Goal: Task Accomplishment & Management: Check status

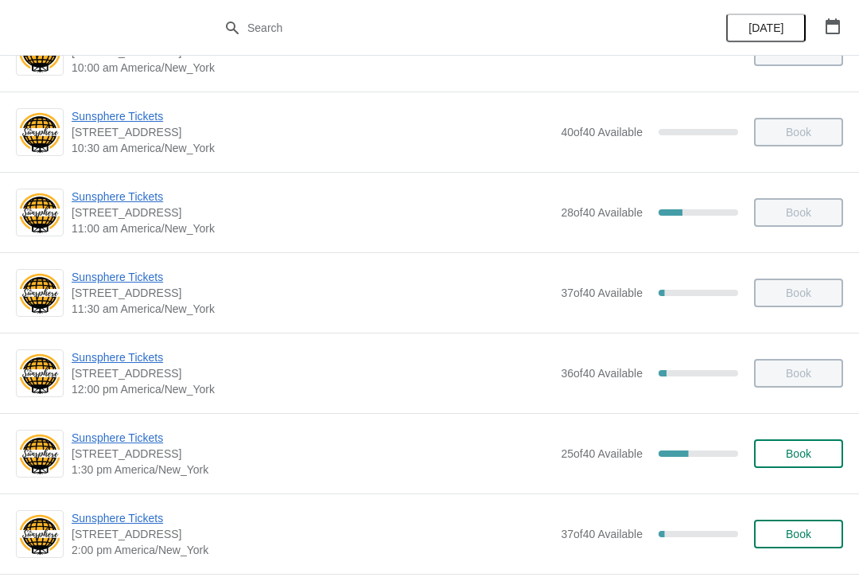
scroll to position [144, 0]
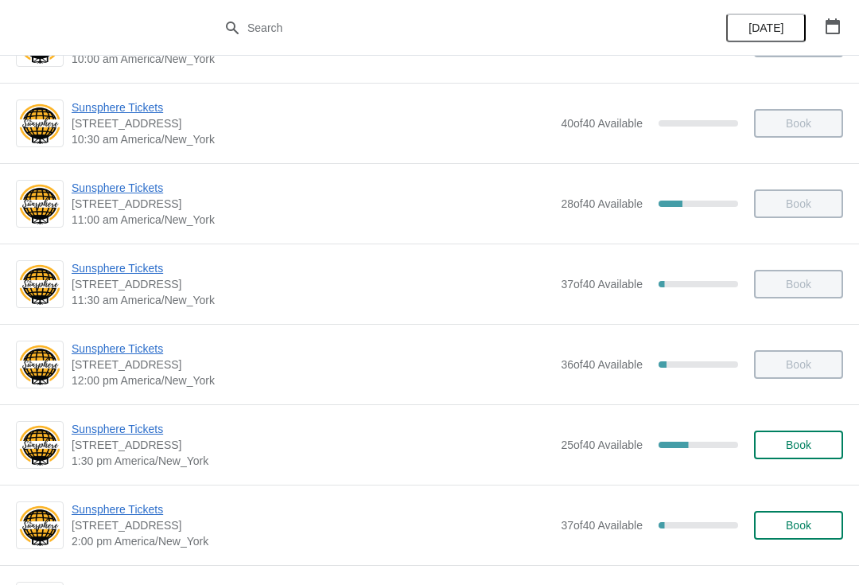
click at [105, 429] on span "Sunsphere Tickets" at bounding box center [312, 429] width 481 height 16
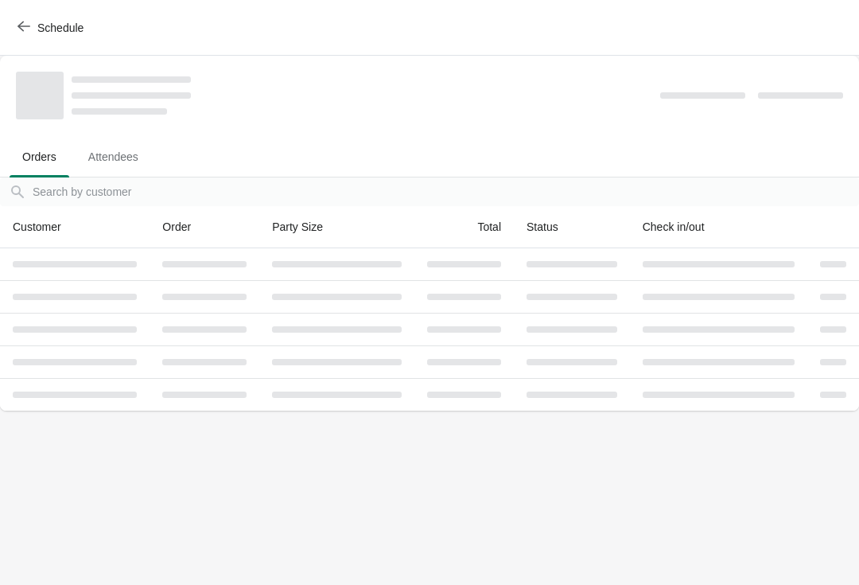
scroll to position [0, 0]
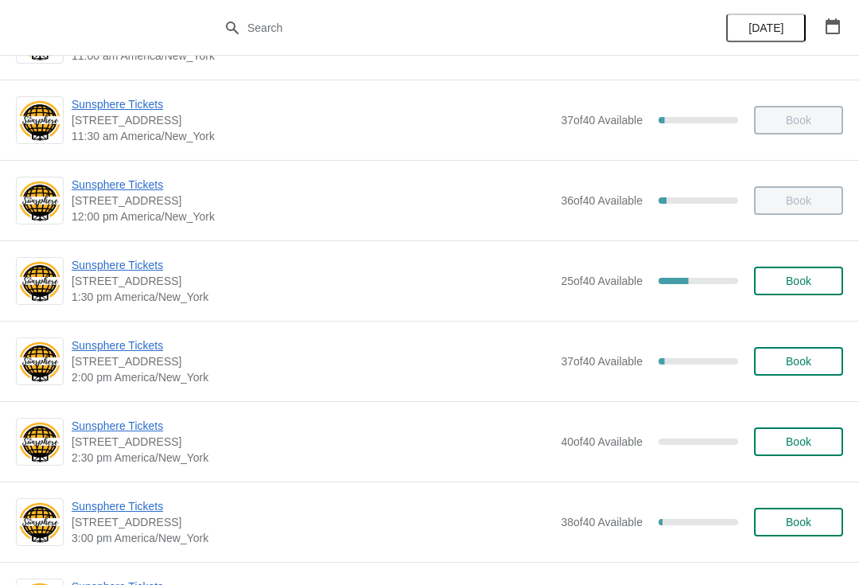
scroll to position [309, 0]
click at [115, 260] on span "Sunsphere Tickets" at bounding box center [312, 264] width 481 height 16
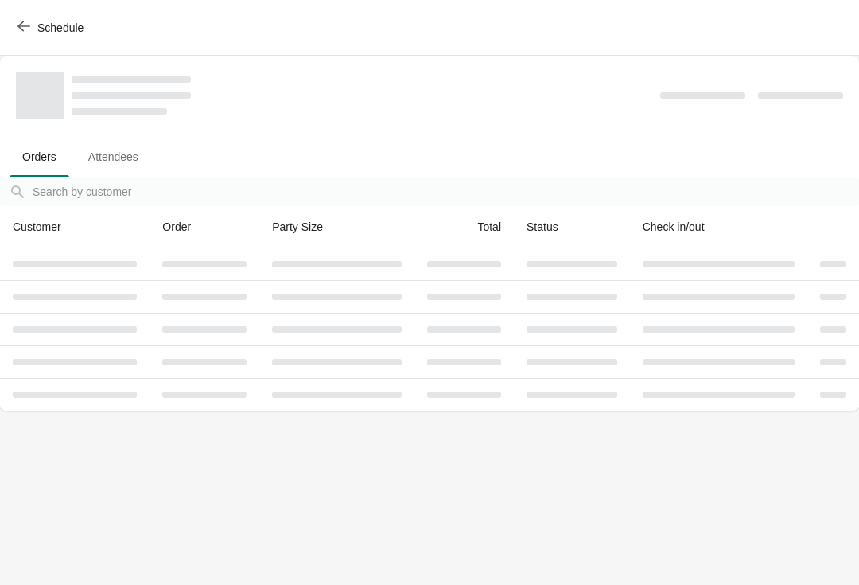
scroll to position [0, 0]
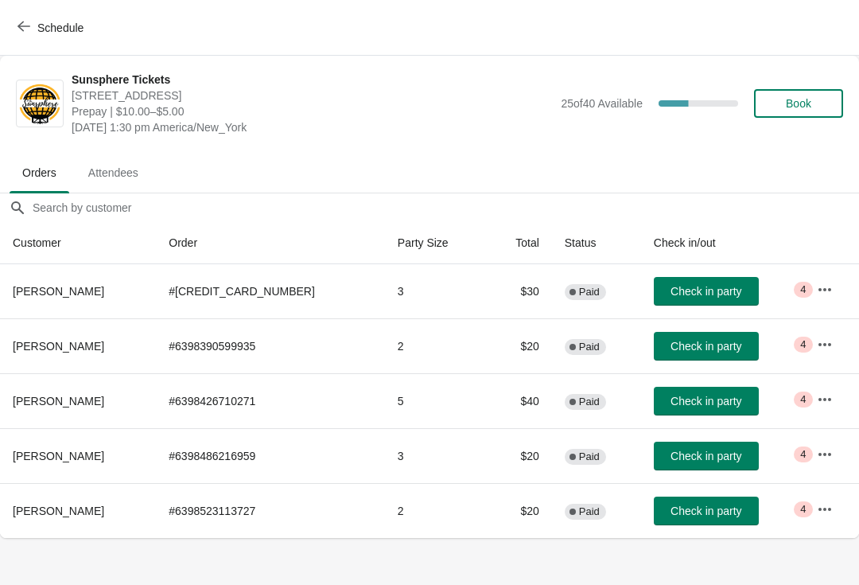
click at [817, 449] on icon "button" at bounding box center [825, 454] width 16 height 16
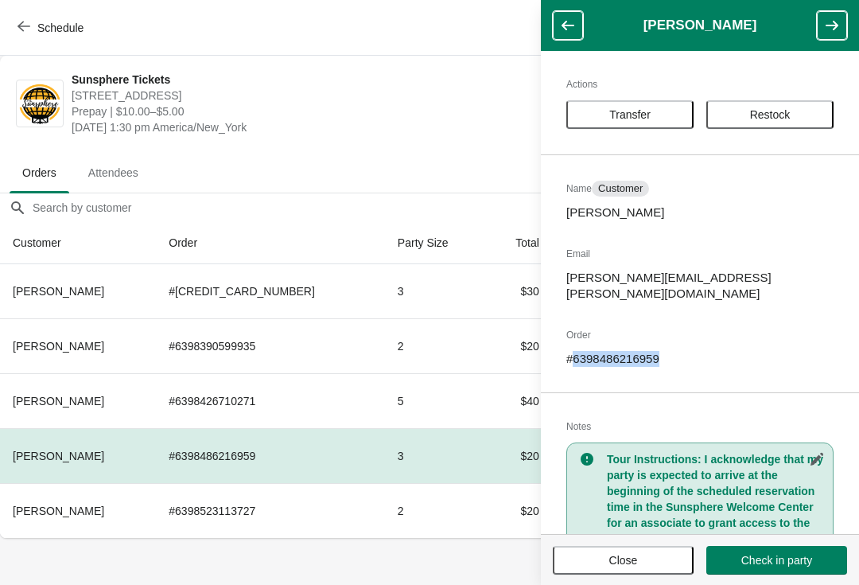
copy p "6398486216959"
click at [340, 103] on span "810 Clinch Avenue, Knoxville, TN, USA" at bounding box center [312, 96] width 481 height 16
click at [427, 119] on span "Friday, October 10, 2025 | 1:30 pm America/New_York" at bounding box center [312, 127] width 481 height 16
click at [481, 101] on span "810 Clinch Avenue, Knoxville, TN, USA" at bounding box center [312, 96] width 481 height 16
click at [620, 558] on span "Close" at bounding box center [623, 560] width 29 height 13
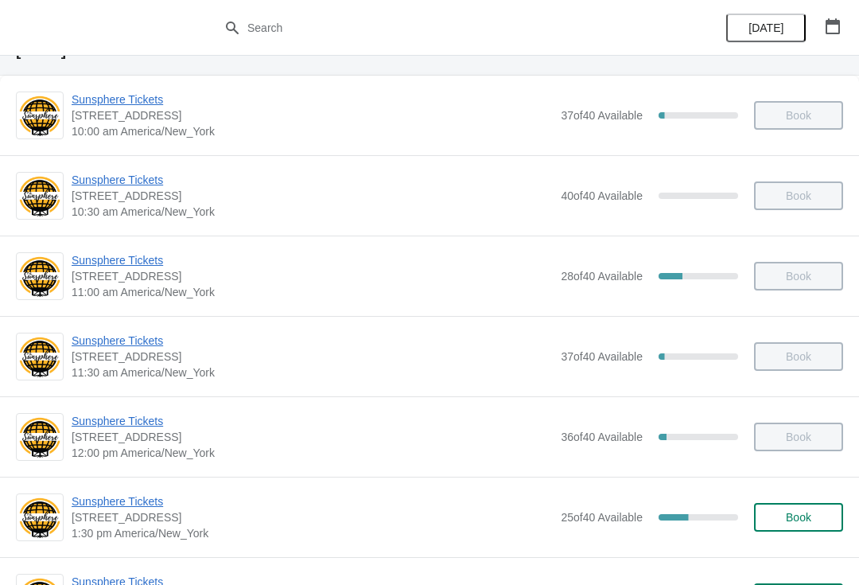
scroll to position [88, 0]
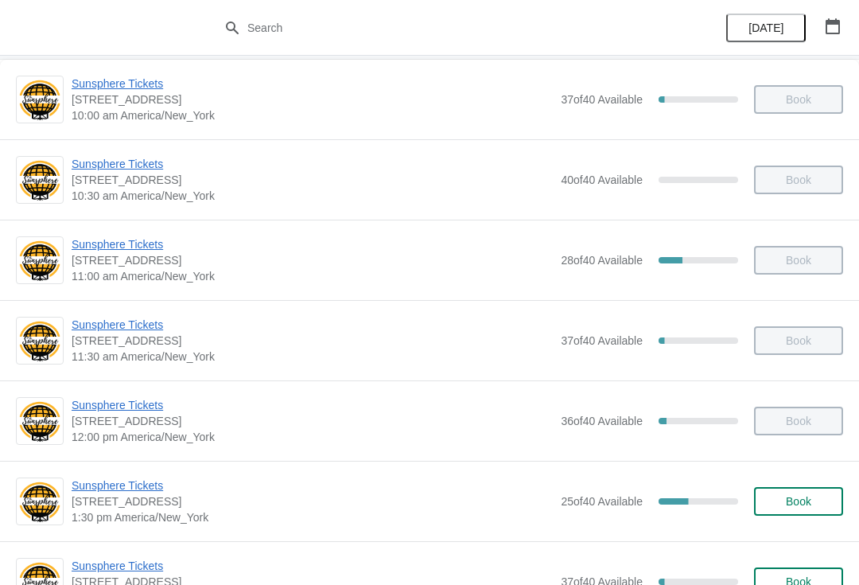
click at [129, 488] on span "Sunsphere Tickets" at bounding box center [312, 485] width 481 height 16
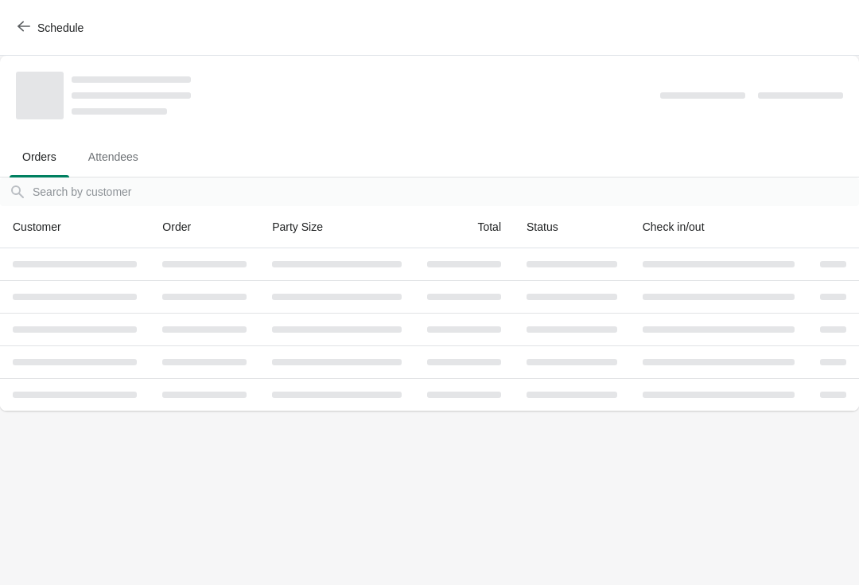
scroll to position [0, 0]
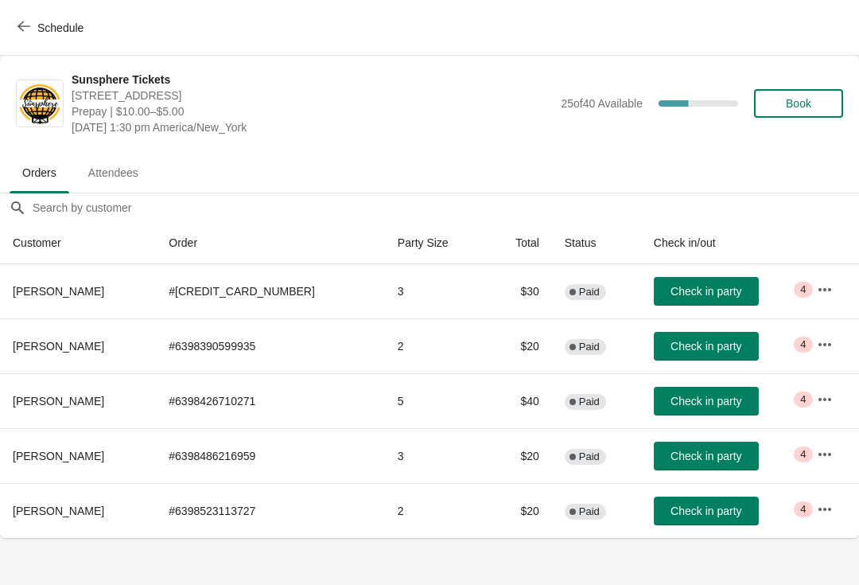
click at [718, 278] on button "Check in party" at bounding box center [706, 291] width 105 height 29
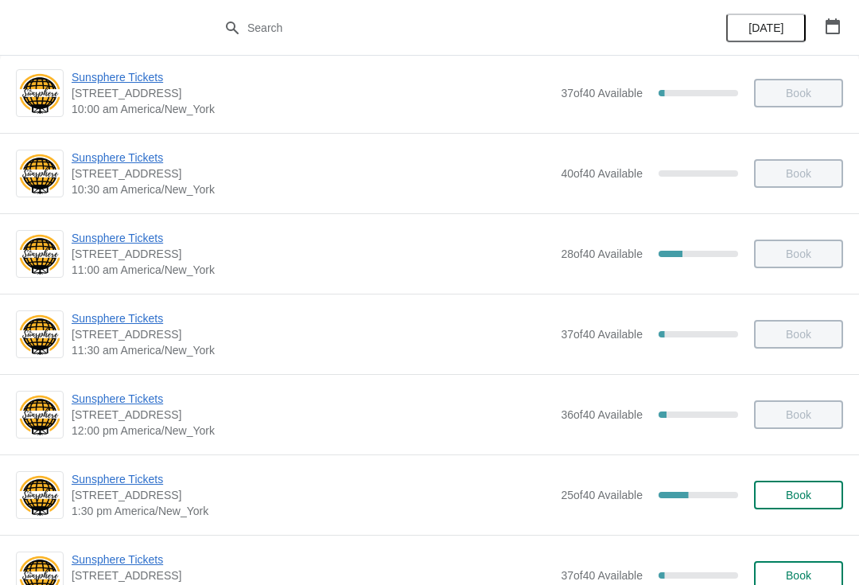
scroll to position [91, 0]
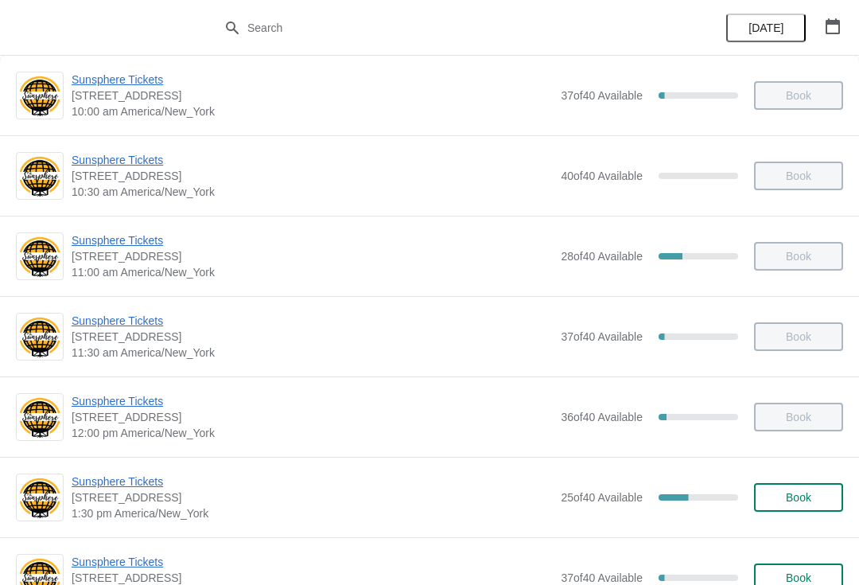
click at [136, 480] on span "Sunsphere Tickets" at bounding box center [312, 481] width 481 height 16
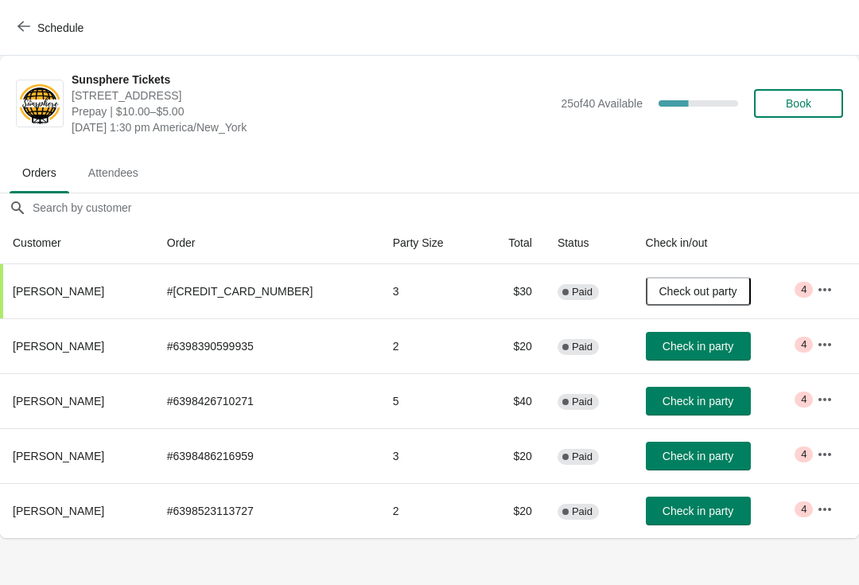
click at [702, 350] on span "Check in party" at bounding box center [698, 346] width 71 height 13
click at [700, 403] on span "Check in party" at bounding box center [698, 401] width 71 height 13
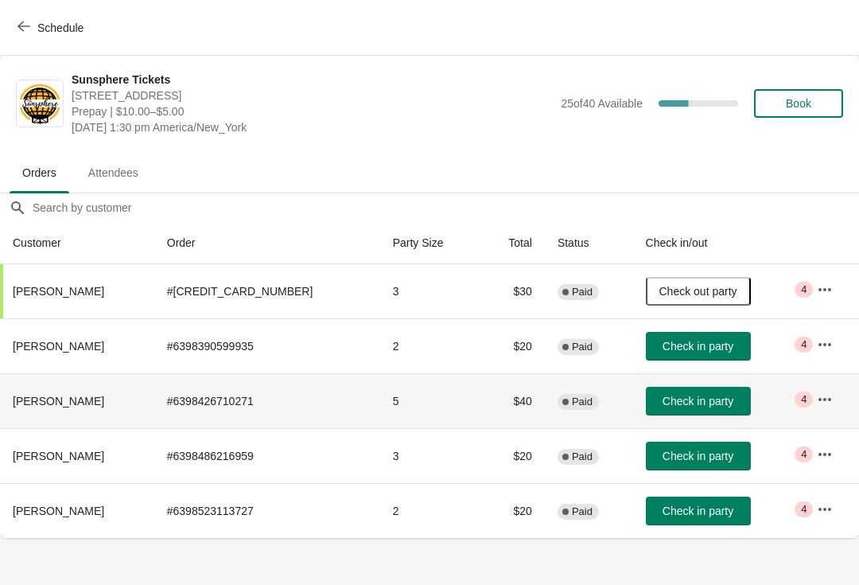
click at [706, 523] on button "Check in party" at bounding box center [698, 510] width 105 height 29
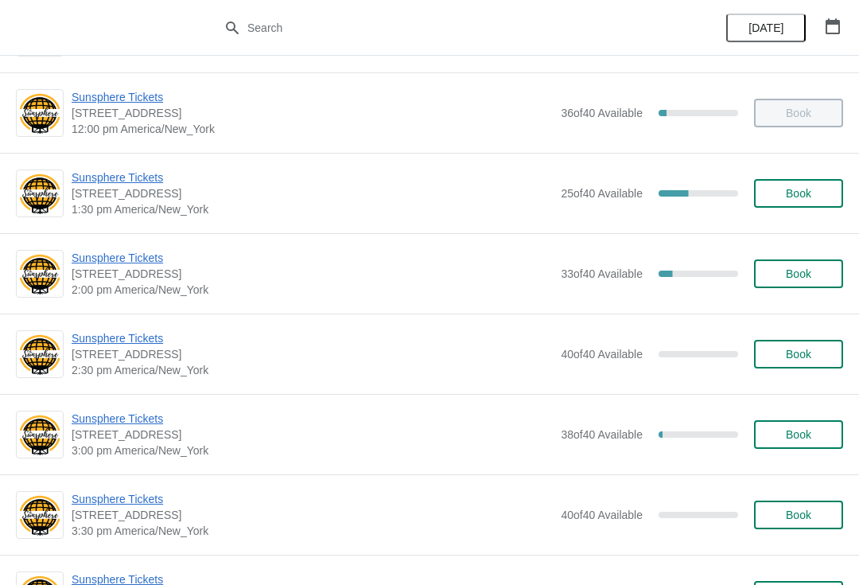
scroll to position [397, 0]
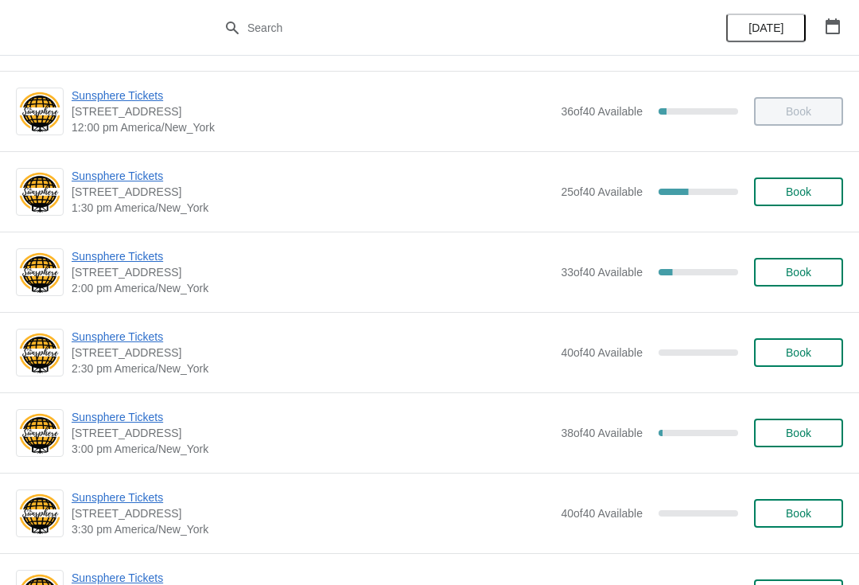
click at [138, 245] on div "Sunsphere Tickets 810 Clinch Avenue, Knoxville, TN, USA 2:00 pm America/New_Yor…" at bounding box center [429, 271] width 859 height 80
click at [138, 248] on span "Sunsphere Tickets" at bounding box center [312, 256] width 481 height 16
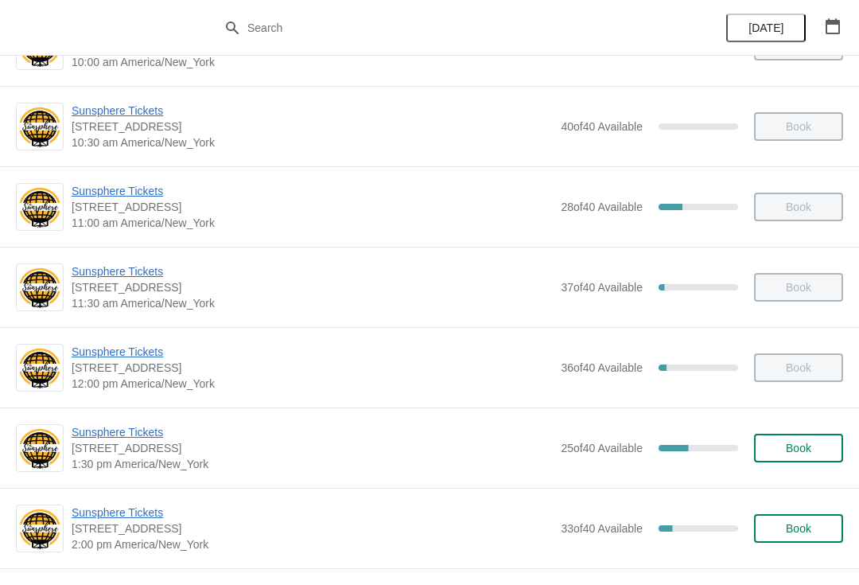
scroll to position [258, 0]
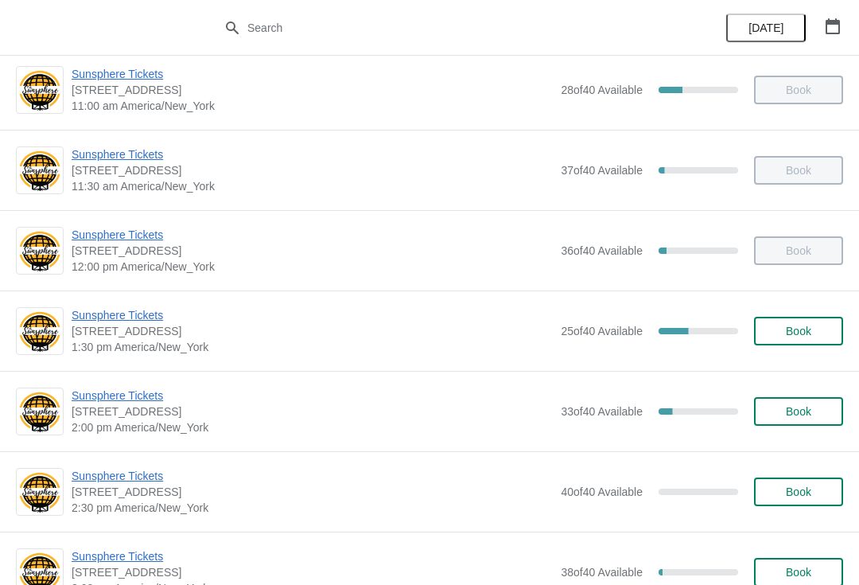
click at [139, 403] on span "Sunsphere Tickets" at bounding box center [312, 395] width 481 height 16
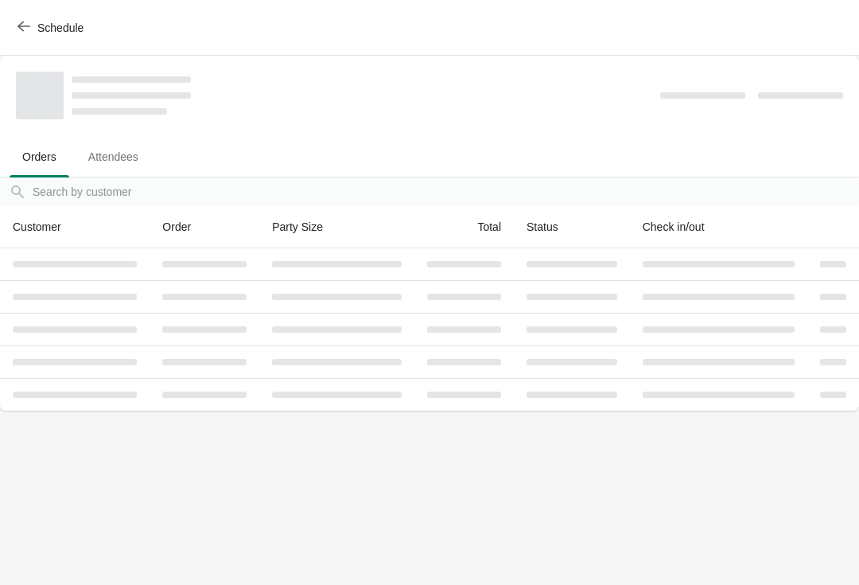
scroll to position [0, 0]
